Goal: Information Seeking & Learning: Stay updated

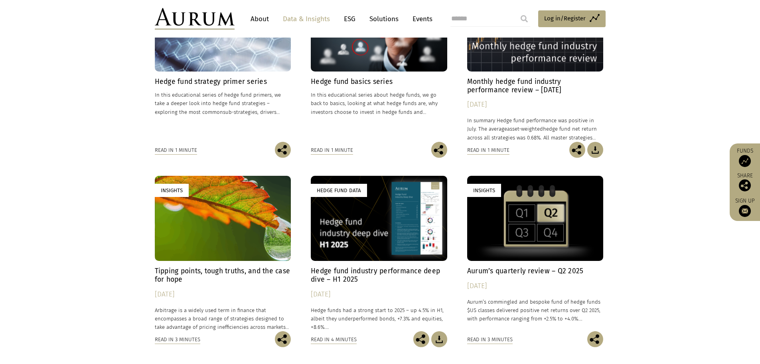
scroll to position [319, 0]
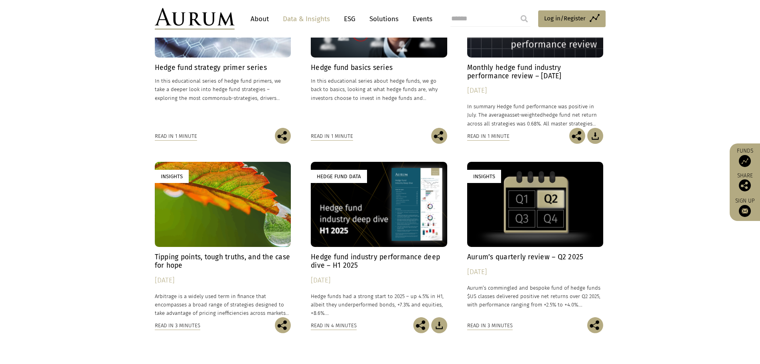
click at [369, 257] on h4 "Hedge fund industry performance deep dive – H1 2025" at bounding box center [379, 261] width 136 height 17
drag, startPoint x: 456, startPoint y: 257, endPoint x: 588, endPoint y: 261, distance: 132.1
click at [588, 261] on div "Insights Hedge fund strategy primer series In this educational series of hedge …" at bounding box center [380, 161] width 451 height 379
click at [569, 262] on div "Aurum’s quarterly review – Q2 2025 25/07/2025 Aurum’s commingled and bespoke fu…" at bounding box center [535, 285] width 136 height 64
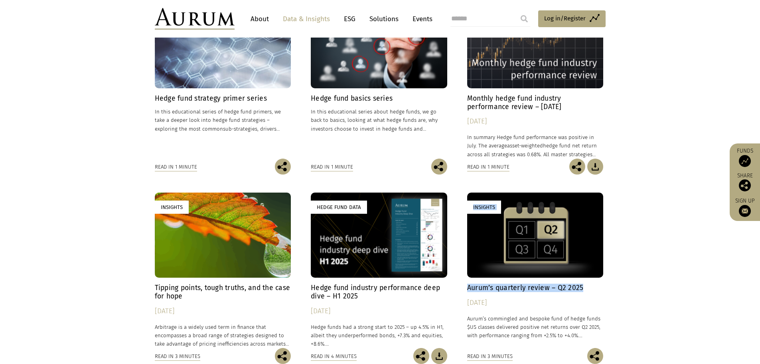
scroll to position [279, 0]
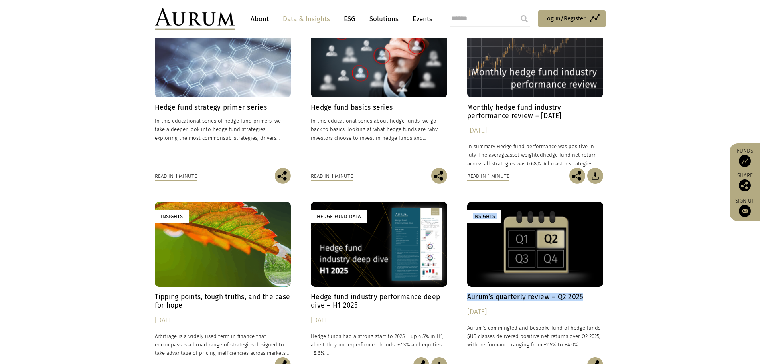
click at [494, 105] on h4 "Monthly hedge fund industry performance review – July 2025" at bounding box center [535, 111] width 136 height 17
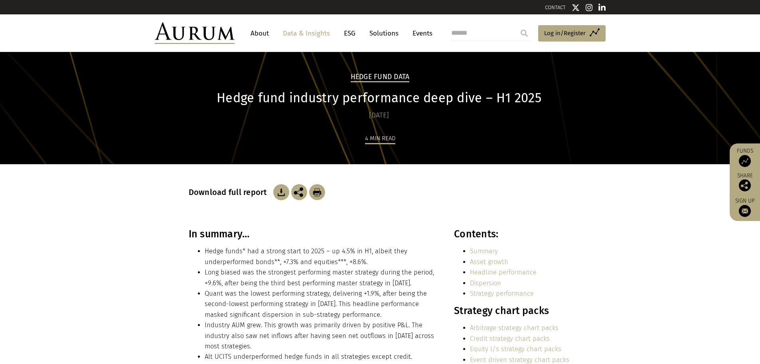
drag, startPoint x: 539, startPoint y: 184, endPoint x: 509, endPoint y: 173, distance: 31.6
click at [540, 184] on div "Download full report" at bounding box center [380, 192] width 383 height 16
click at [352, 99] on h1 "Hedge fund industry performance deep dive – H1 2025" at bounding box center [379, 98] width 381 height 16
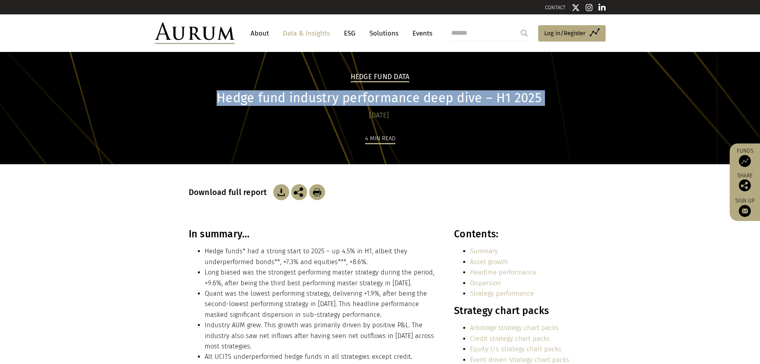
copy div "Hedge fund industry performance deep dive – H1 2025"
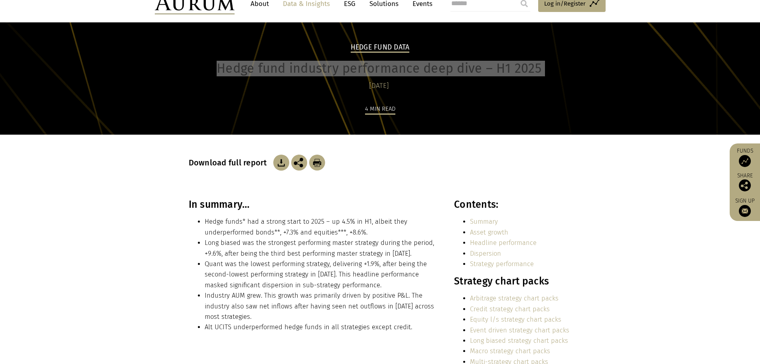
scroll to position [80, 0]
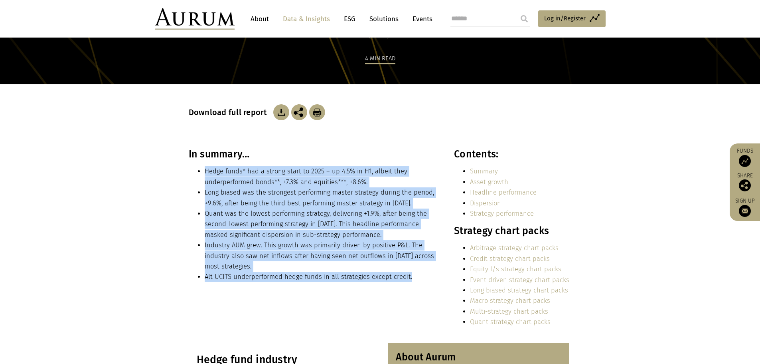
drag, startPoint x: 407, startPoint y: 276, endPoint x: 202, endPoint y: 174, distance: 228.2
click at [202, 174] on ul "Hedge funds* had a strong start to 2025 – up 4.5% in H1, albeit they underperfo…" at bounding box center [313, 224] width 248 height 116
copy ul "Hedge funds* had a strong start to 2025 – up 4.5% in H1, albeit they underperfo…"
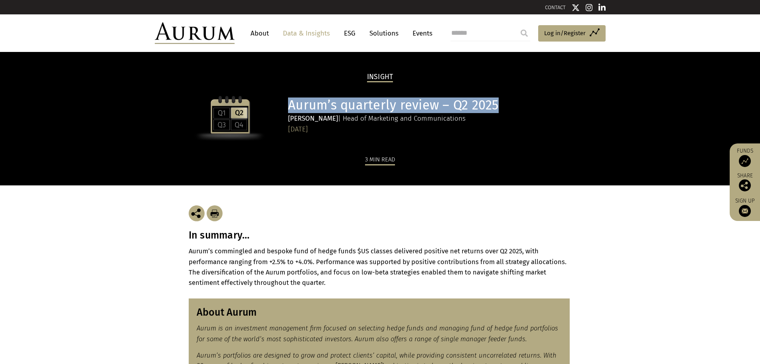
drag, startPoint x: 523, startPoint y: 104, endPoint x: 288, endPoint y: 105, distance: 235.0
click at [288, 105] on h1 "Aurum’s quarterly review – Q2 2025" at bounding box center [428, 105] width 281 height 16
copy h1 "Aurum’s quarterly review – Q2 2025"
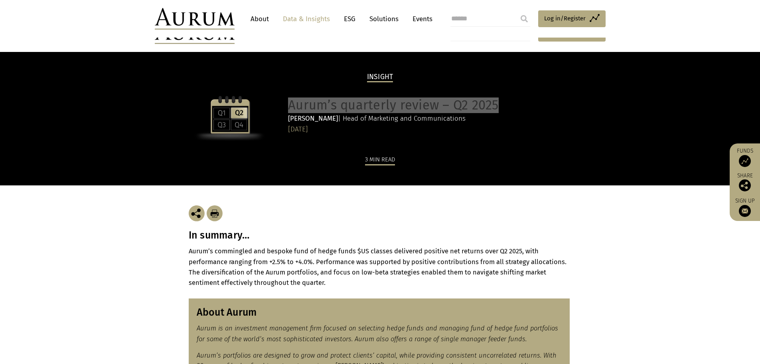
scroll to position [120, 0]
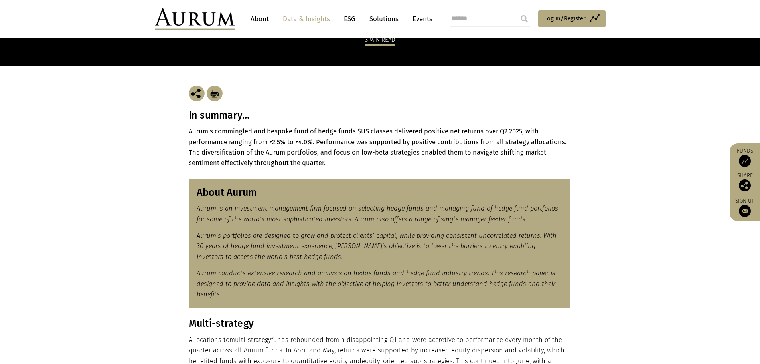
click at [271, 150] on strong "Aurum’s commingled and bespoke fund of hedge funds $US classes delivered positi…" at bounding box center [378, 146] width 378 height 39
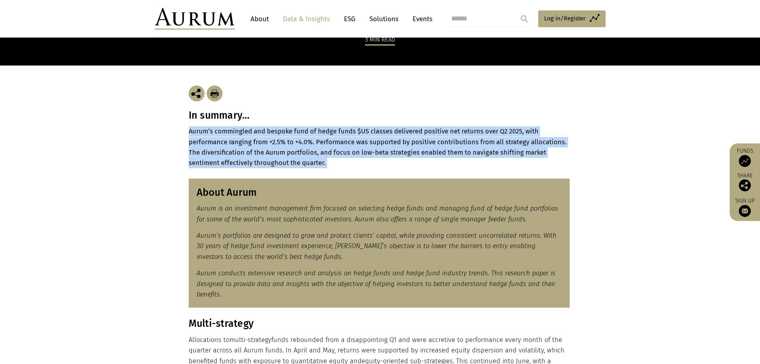
click at [271, 150] on strong "Aurum’s commingled and bespoke fund of hedge funds $US classes delivered positi…" at bounding box center [378, 146] width 378 height 39
copy main "Aurum’s commingled and bespoke fund of hedge funds $US classes delivered positi…"
drag, startPoint x: 281, startPoint y: 176, endPoint x: 263, endPoint y: 174, distance: 18.6
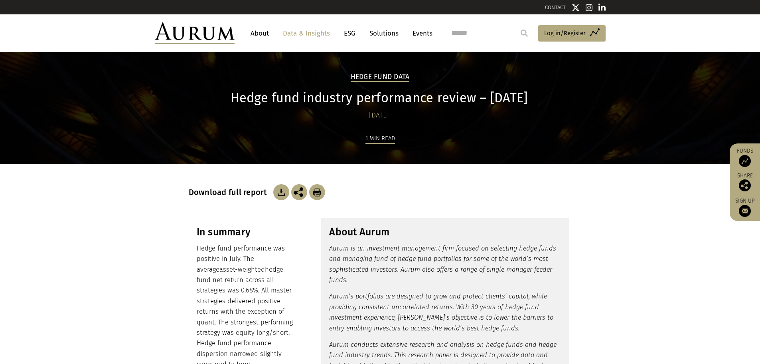
click at [353, 104] on h1 "Hedge fund industry performance review – [DATE]" at bounding box center [379, 98] width 381 height 16
click at [353, 100] on h1 "Hedge fund industry performance review – [DATE]" at bounding box center [379, 98] width 381 height 16
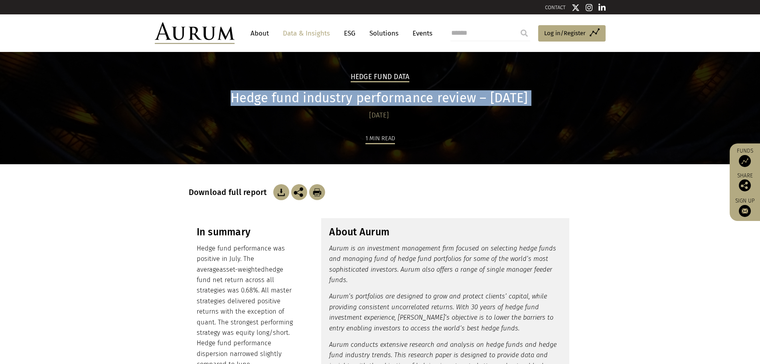
click at [353, 100] on h1 "Hedge fund industry performance review – [DATE]" at bounding box center [379, 98] width 381 height 16
copy div "Hedge fund industry performance review – [DATE]"
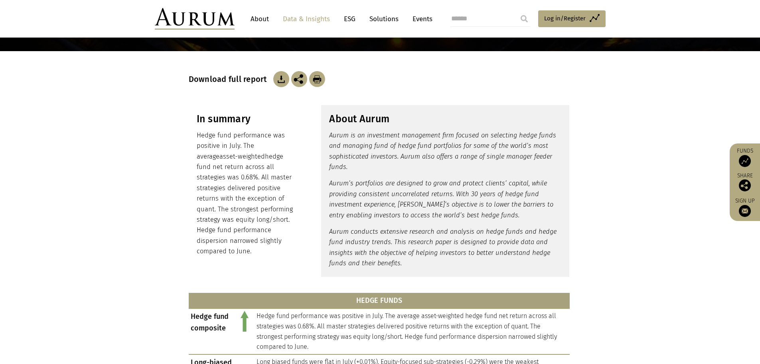
scroll to position [120, 0]
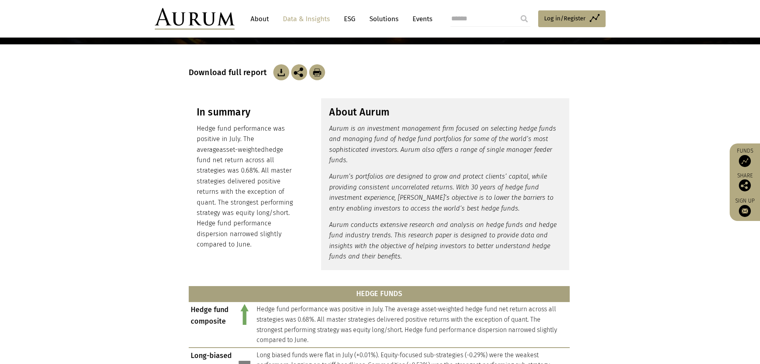
drag, startPoint x: 229, startPoint y: 245, endPoint x: 196, endPoint y: 127, distance: 121.9
click at [196, 127] on div "In summary Hedge fund performance was positive in July. The average asset-weigh…" at bounding box center [246, 177] width 115 height 159
copy p "Hedge fund performance was positive in July. The average asset-weighted hedge f…"
